Goal: Task Accomplishment & Management: Use online tool/utility

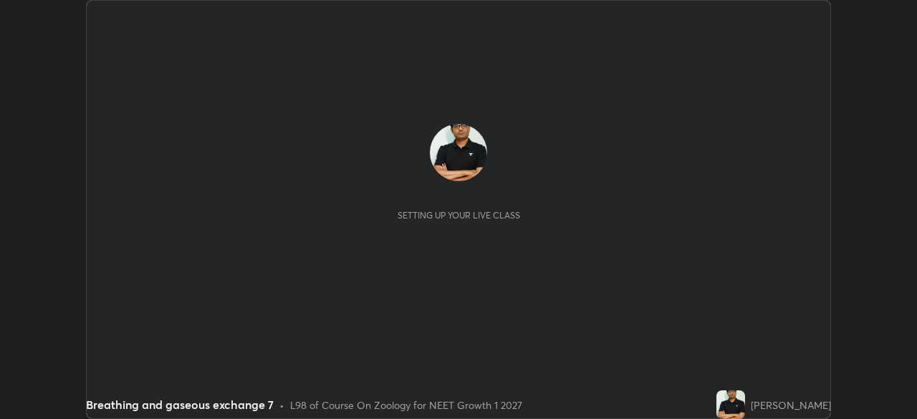
scroll to position [419, 916]
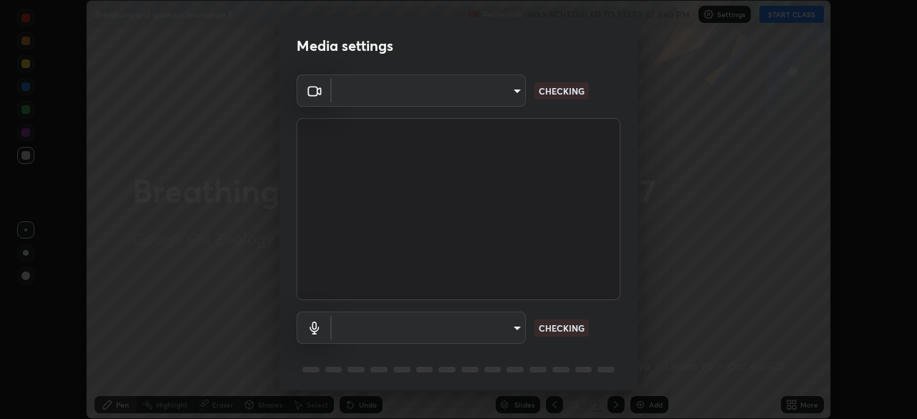
type input "fc38be1871f717ddc8e1b512eadbf63495b763d4820be899b5c927fedf8d93a0"
type input "51fe8f225bf5d629e72ad0ae53a519889cfb3ff01f940cc726373c4ba70a389a"
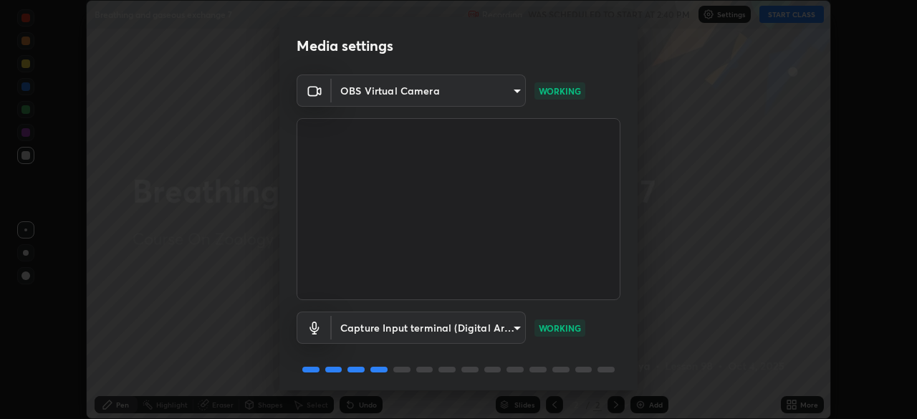
click at [630, 377] on div "OBS Virtual Camera fc38be1871f717ddc8e1b512eadbf63495b763d4820be899b5c927fedf8d…" at bounding box center [458, 234] width 358 height 321
click at [631, 379] on div "OBS Virtual Camera fc38be1871f717ddc8e1b512eadbf63495b763d4820be899b5c927fedf8d…" at bounding box center [458, 234] width 358 height 321
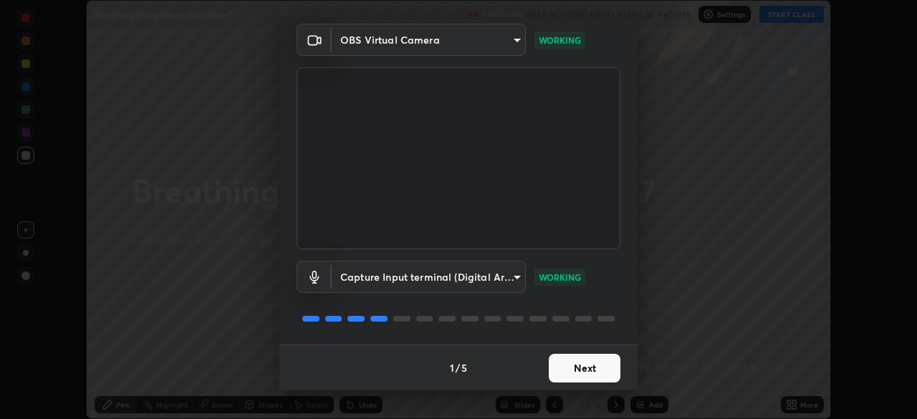
click at [569, 371] on button "Next" at bounding box center [585, 368] width 72 height 29
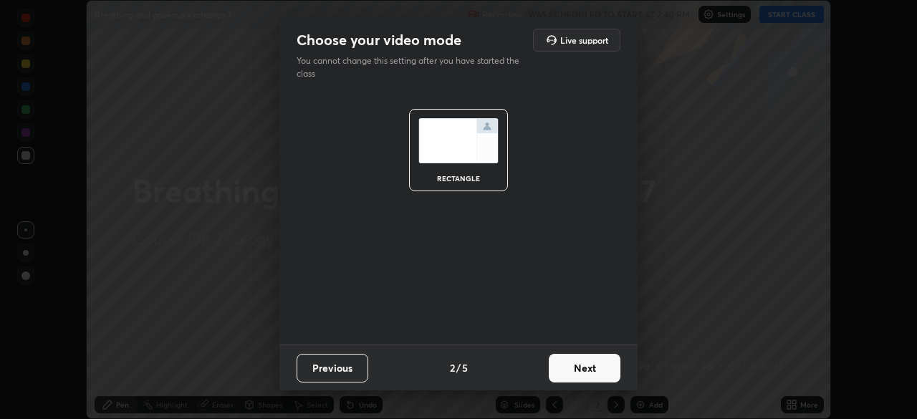
scroll to position [0, 0]
click at [579, 372] on button "Next" at bounding box center [585, 368] width 72 height 29
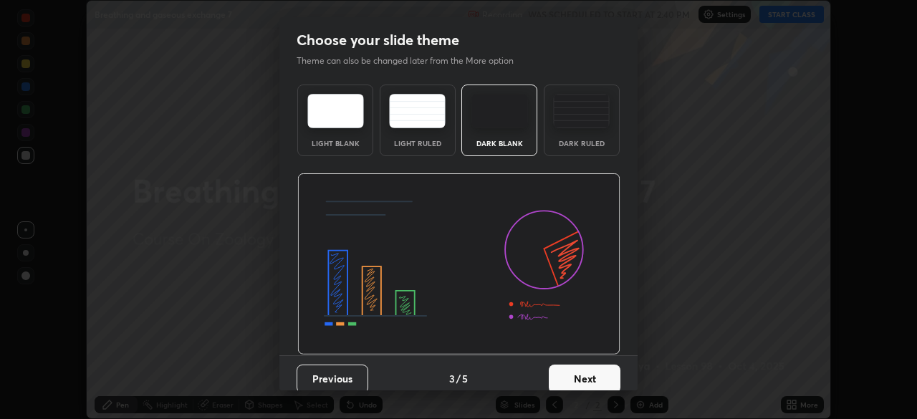
click at [582, 370] on button "Next" at bounding box center [585, 378] width 72 height 29
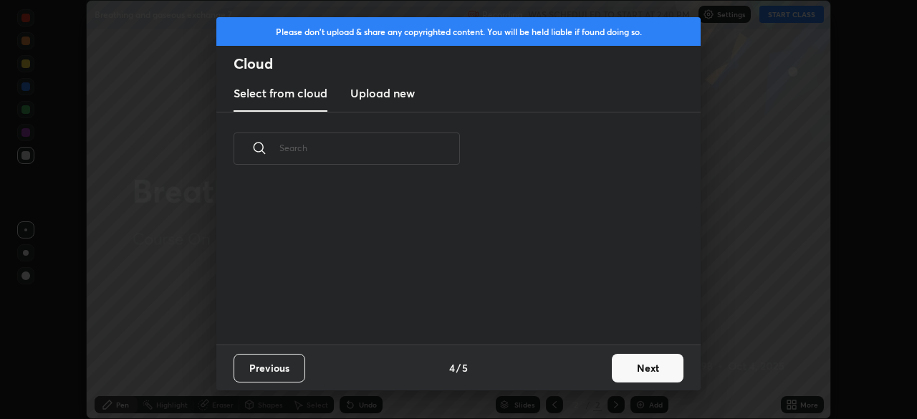
click at [624, 374] on button "Next" at bounding box center [648, 368] width 72 height 29
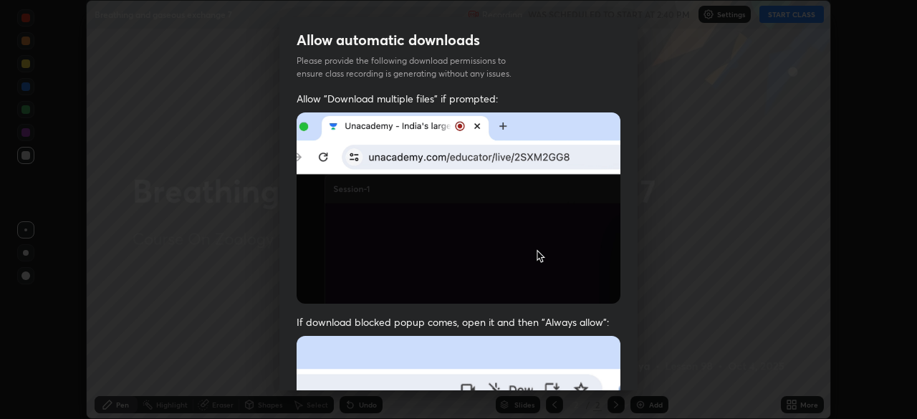
click at [632, 377] on div "Allow "Download multiple files" if prompted: If download blocked popup comes, o…" at bounding box center [458, 393] width 358 height 603
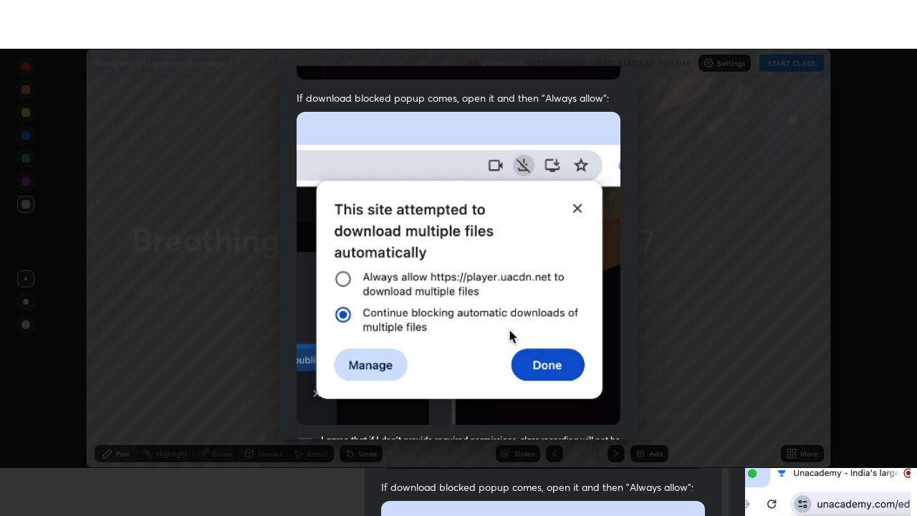
scroll to position [327, 0]
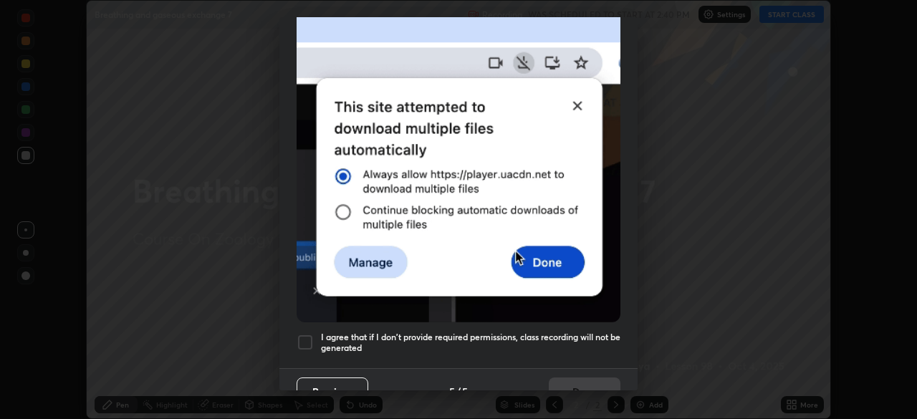
click at [632, 376] on div "Previous 5 / 5 Done" at bounding box center [458, 391] width 358 height 46
click at [308, 334] on div at bounding box center [304, 342] width 17 height 17
click at [566, 382] on button "Done" at bounding box center [585, 391] width 72 height 29
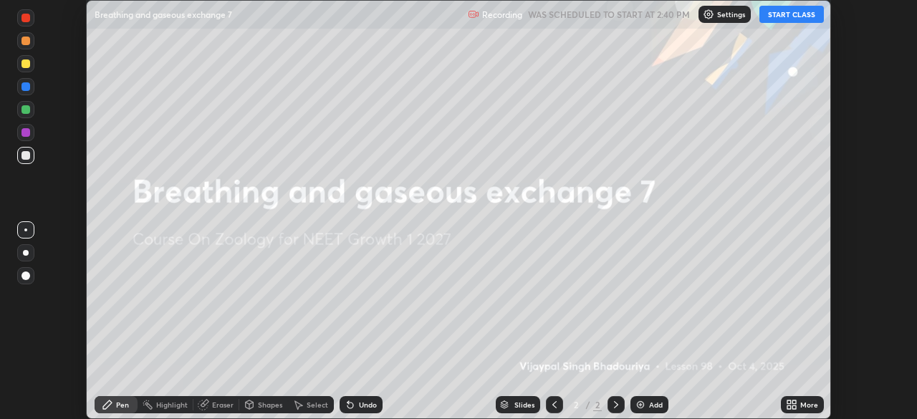
click at [778, 19] on button "START CLASS" at bounding box center [791, 14] width 64 height 17
click at [788, 402] on icon at bounding box center [789, 402] width 4 height 4
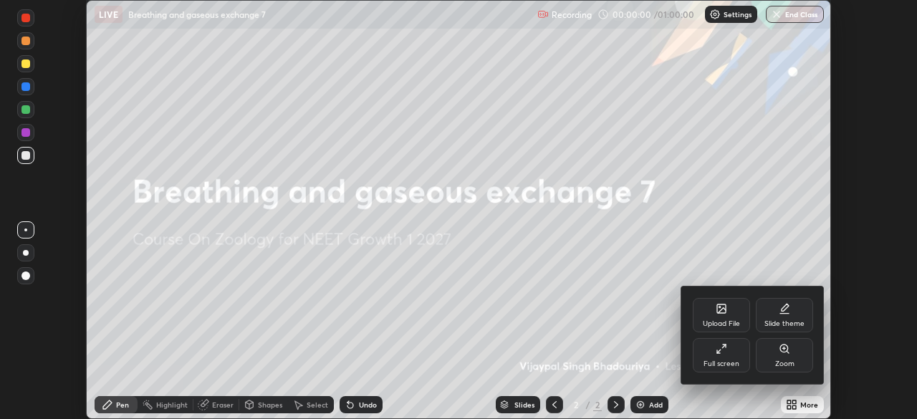
click at [703, 359] on div "Full screen" at bounding box center [720, 355] width 57 height 34
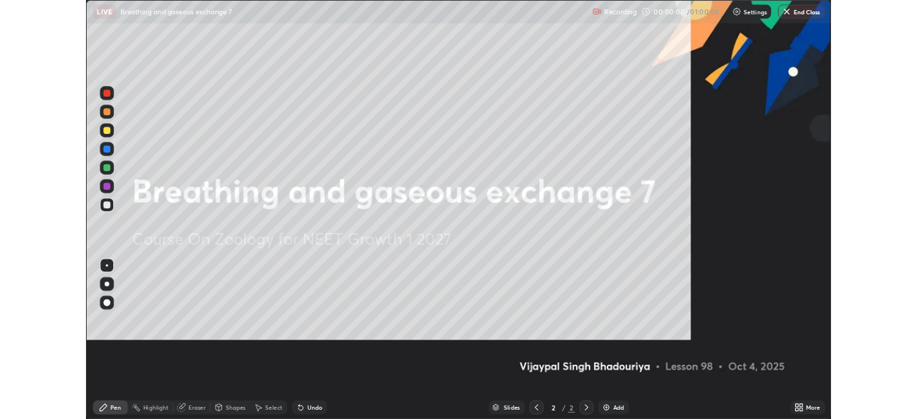
scroll to position [516, 917]
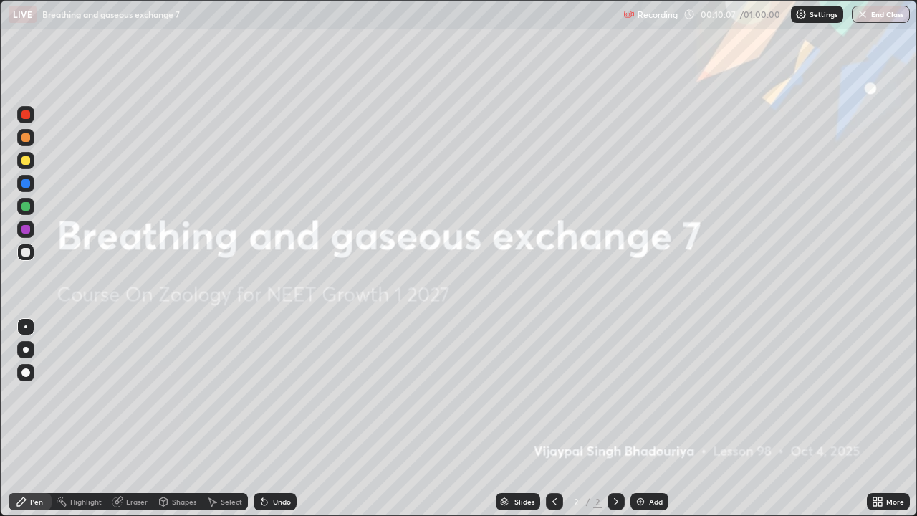
click at [879, 418] on icon at bounding box center [880, 504] width 4 height 4
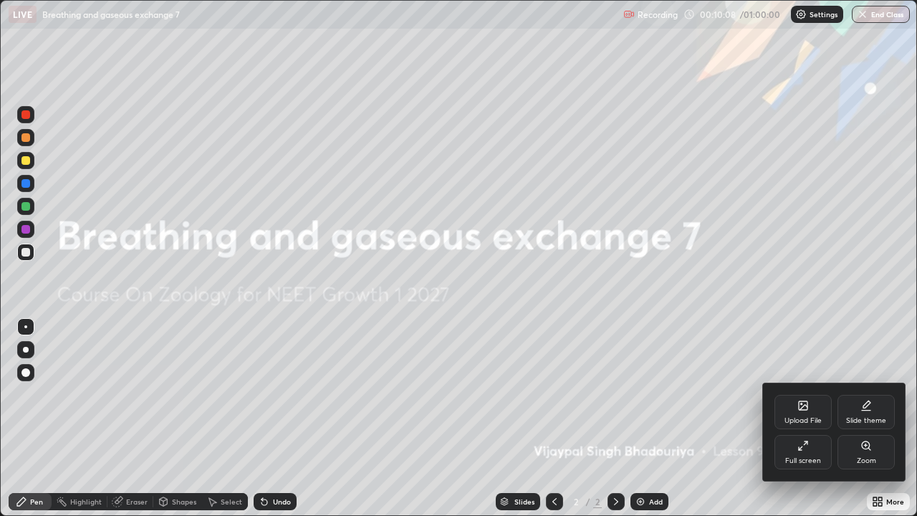
click at [802, 418] on icon at bounding box center [802, 445] width 11 height 11
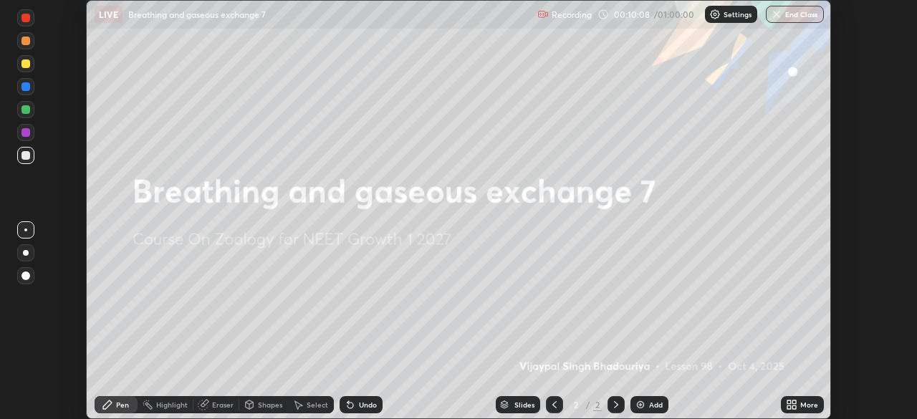
scroll to position [71192, 70694]
